Goal: Task Accomplishment & Management: Use online tool/utility

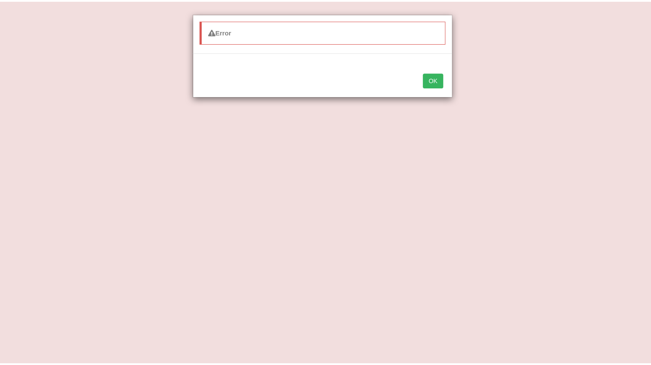
scroll to position [330, 0]
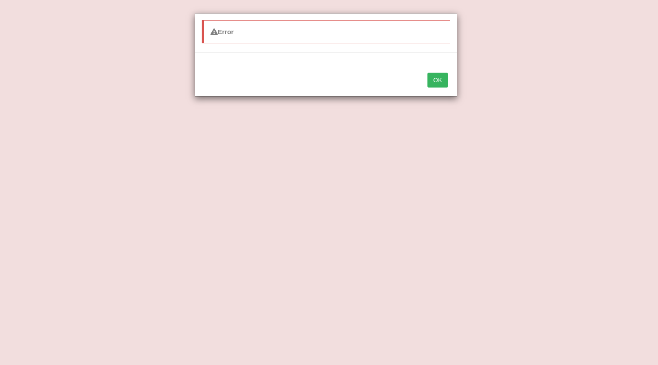
click at [436, 79] on button "OK" at bounding box center [437, 80] width 20 height 15
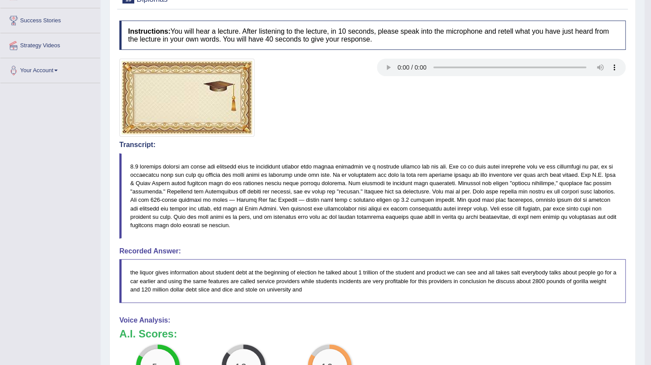
scroll to position [0, 0]
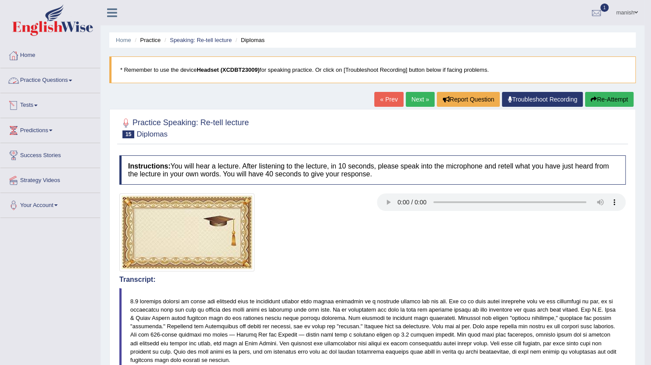
click at [40, 106] on link "Tests" at bounding box center [50, 104] width 100 height 22
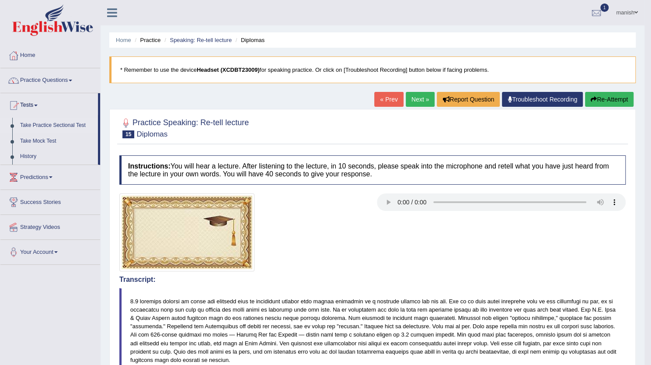
click at [47, 127] on link "Take Practice Sectional Test" at bounding box center [57, 126] width 82 height 16
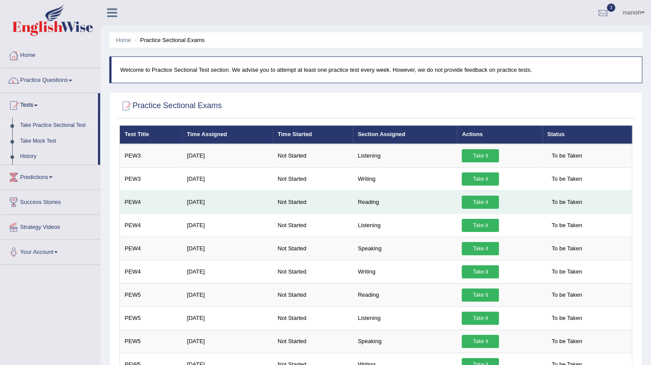
click at [481, 202] on link "Take it" at bounding box center [480, 202] width 37 height 13
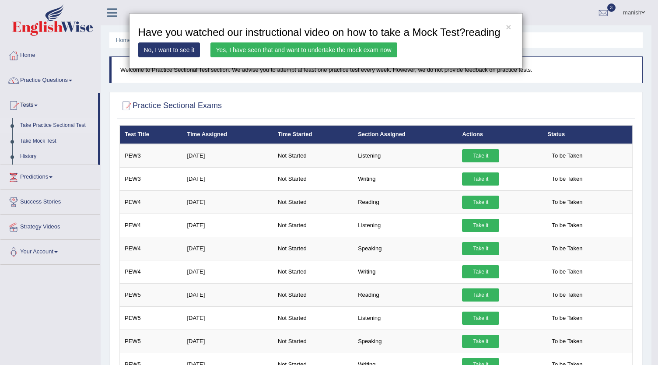
click at [474, 290] on div "× Have you watched our instructional video on how to take a Mock Test?reading N…" at bounding box center [329, 182] width 658 height 365
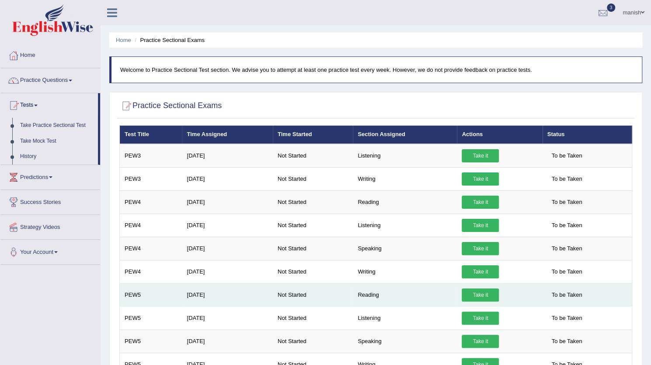
click at [477, 292] on link "Take it" at bounding box center [480, 294] width 37 height 13
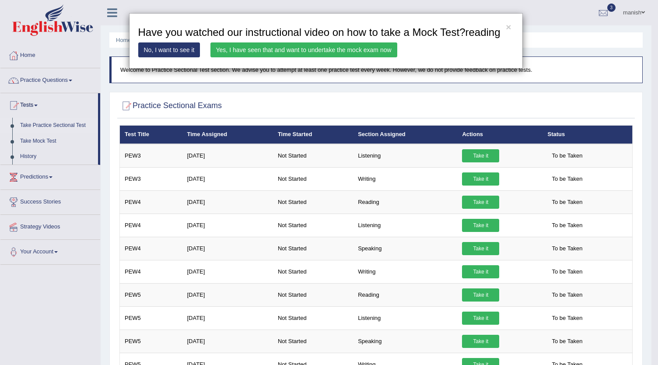
click at [321, 50] on link "Yes, I have seen that and want to undertake the mock exam now" at bounding box center [303, 49] width 187 height 15
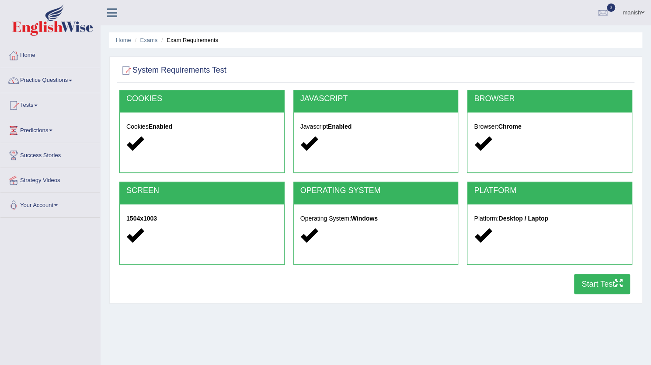
click at [584, 281] on button "Start Test" at bounding box center [602, 284] width 56 height 20
